Goal: Navigation & Orientation: Find specific page/section

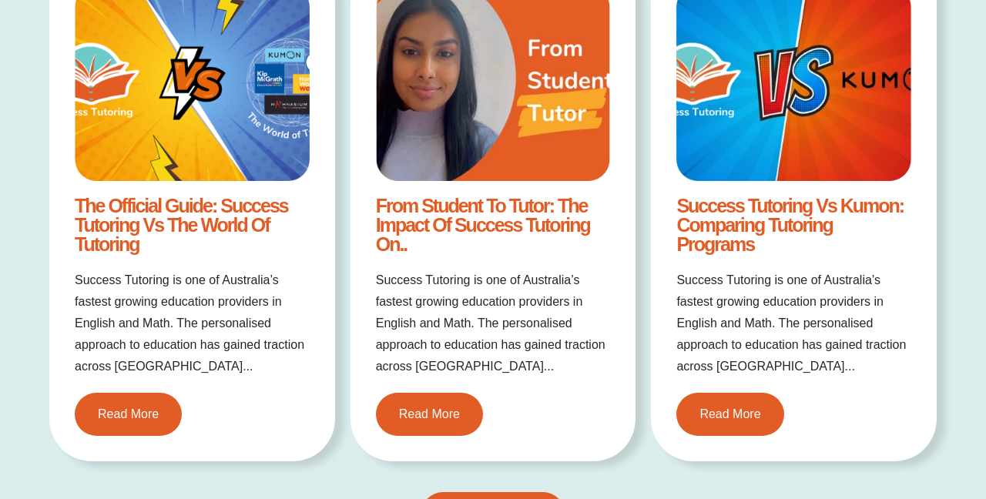
scroll to position [2900, 0]
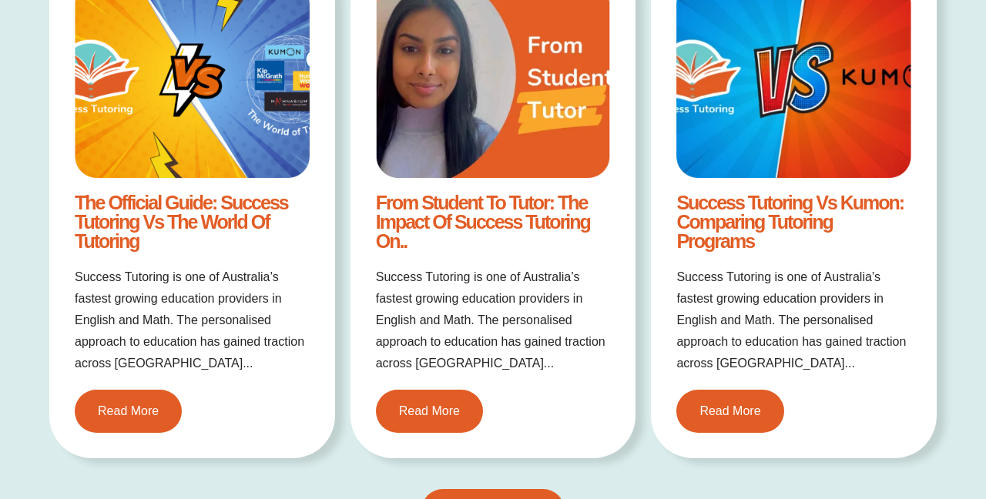
click at [783, 143] on img at bounding box center [793, 80] width 235 height 196
click at [709, 414] on span "Read More" at bounding box center [729, 411] width 67 height 14
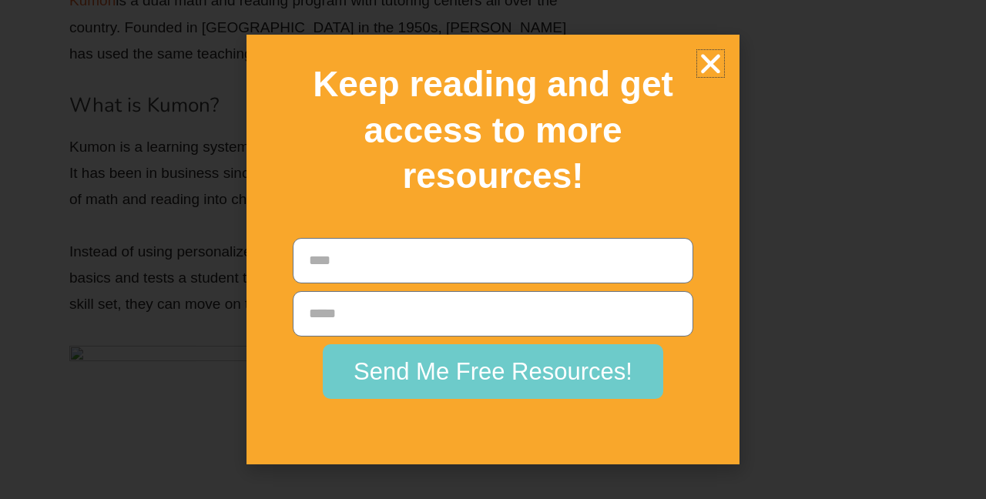
scroll to position [4016, 0]
click at [708, 77] on icon "Close" at bounding box center [710, 63] width 27 height 27
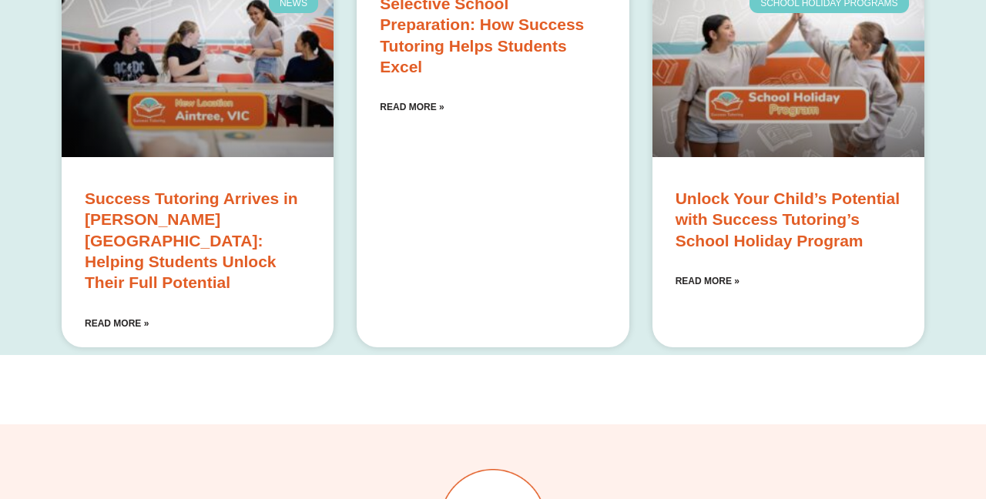
scroll to position [8679, 0]
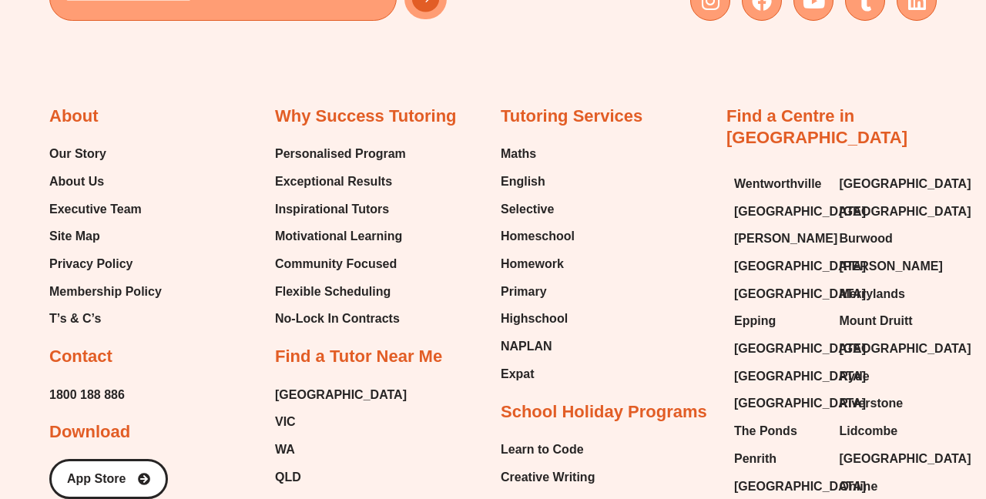
scroll to position [3180, 0]
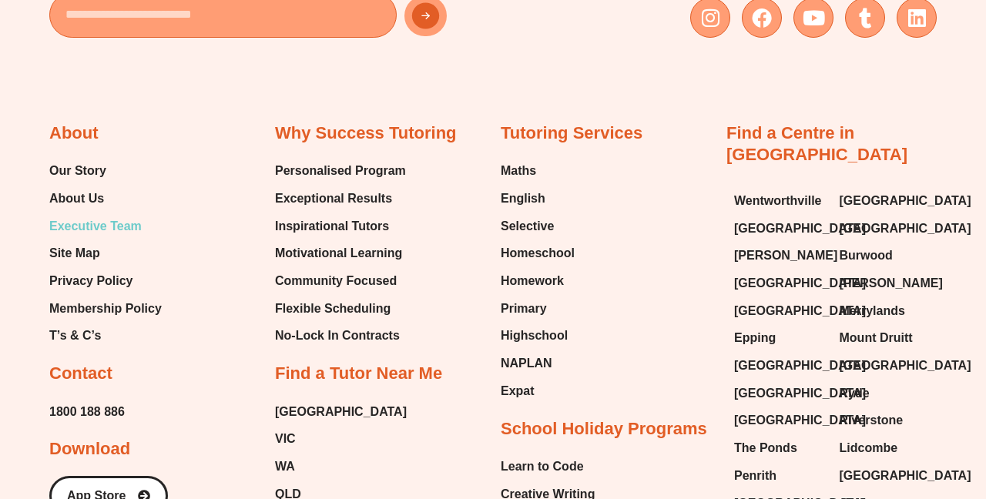
click at [115, 216] on span "Executive Team" at bounding box center [95, 226] width 92 height 23
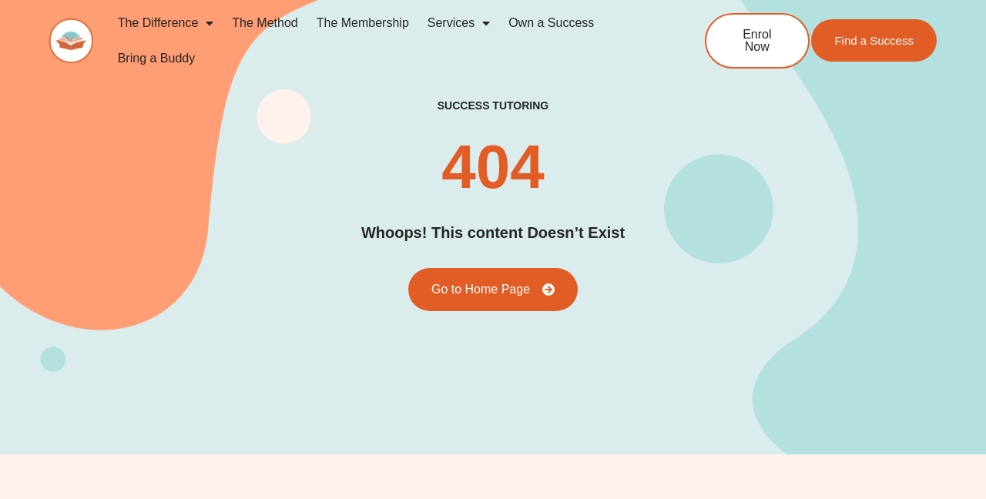
scroll to position [2, 0]
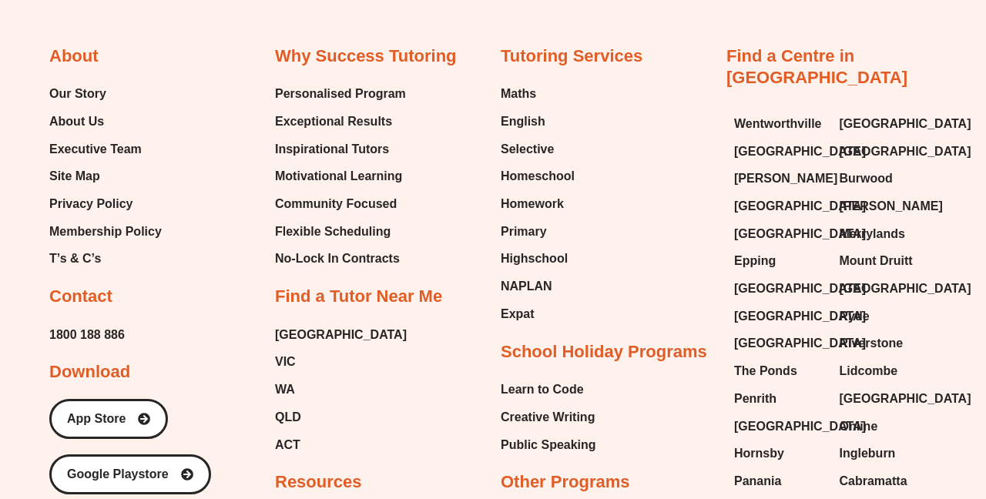
scroll to position [3258, 0]
click at [109, 137] on span "Executive Team" at bounding box center [95, 148] width 92 height 23
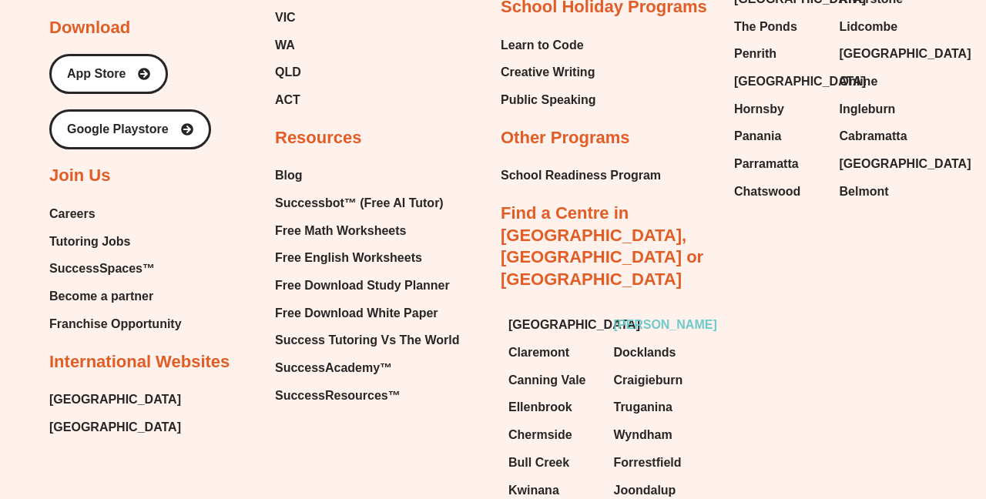
scroll to position [1094, 0]
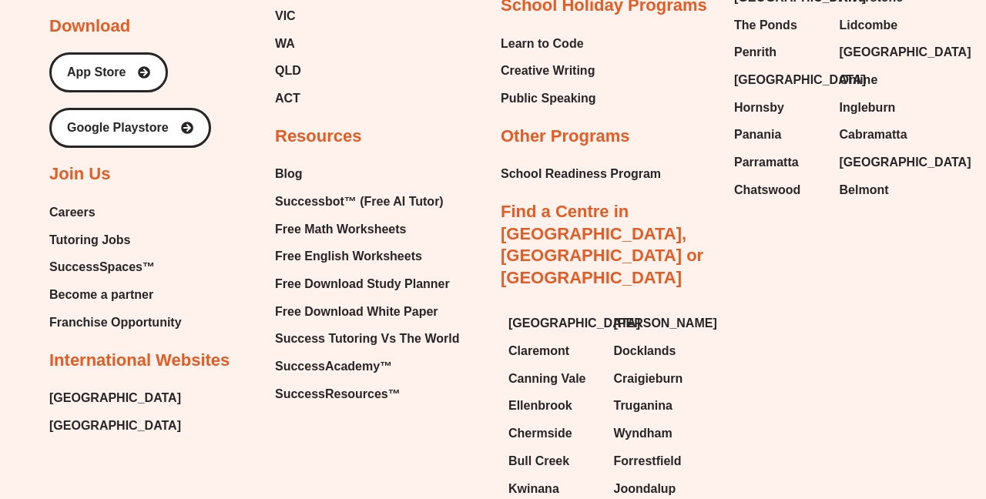
click at [81, 387] on span "[GEOGRAPHIC_DATA]" at bounding box center [115, 398] width 132 height 23
